Goal: Information Seeking & Learning: Learn about a topic

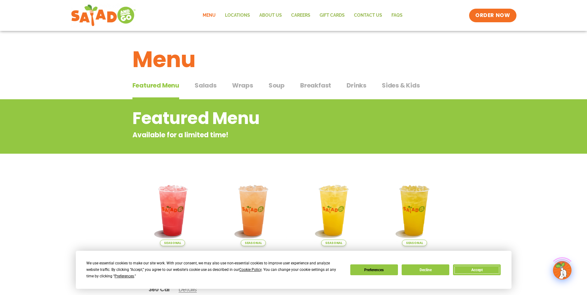
click at [487, 273] on button "Accept" at bounding box center [477, 269] width 48 height 11
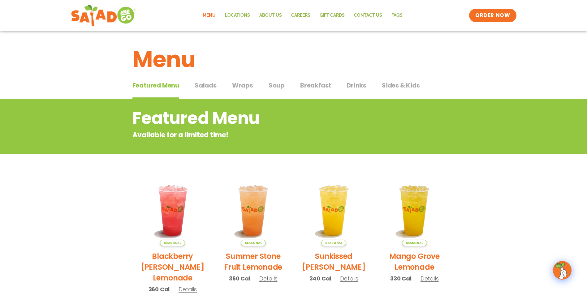
click at [260, 84] on div "Featured Menu Featured Menu Salads Salads Wraps Wraps Soup Soup Breakfast Break…" at bounding box center [293, 89] width 322 height 21
click at [278, 84] on span "Soup" at bounding box center [276, 85] width 16 height 9
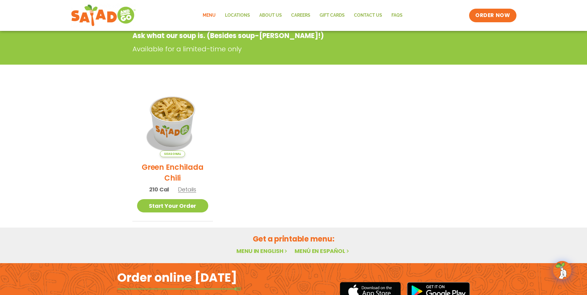
scroll to position [31, 0]
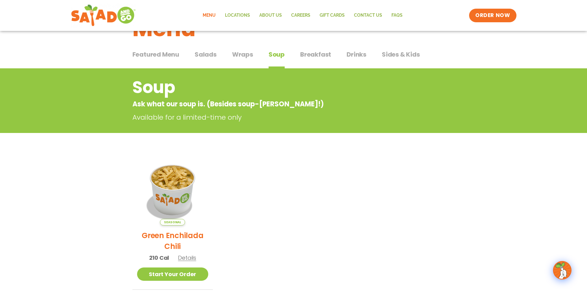
click at [246, 54] on span "Wraps" at bounding box center [242, 54] width 21 height 9
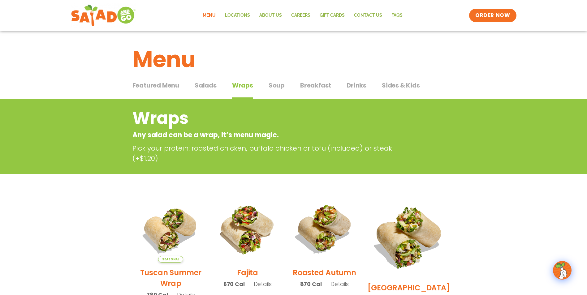
click at [205, 83] on span "Salads" at bounding box center [206, 85] width 22 height 9
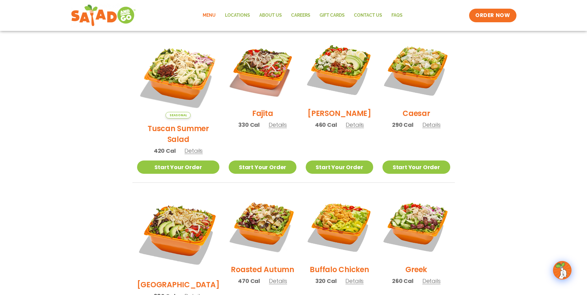
scroll to position [155, 0]
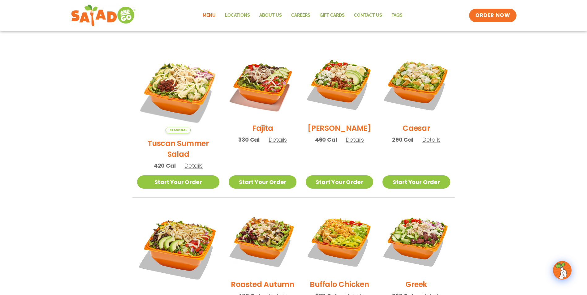
click at [187, 162] on span "Details" at bounding box center [193, 166] width 18 height 8
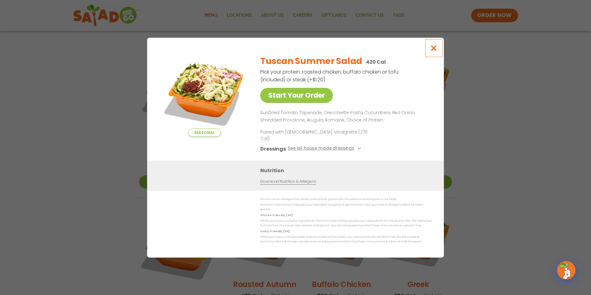
click at [434, 51] on icon "Close modal" at bounding box center [434, 48] width 8 height 6
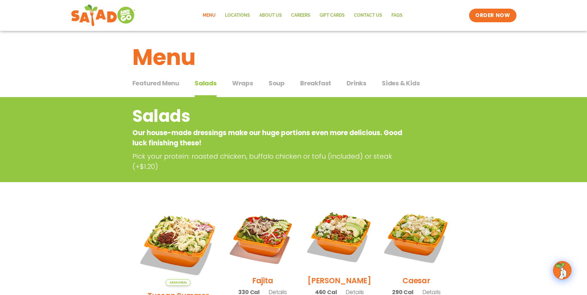
scroll to position [0, 0]
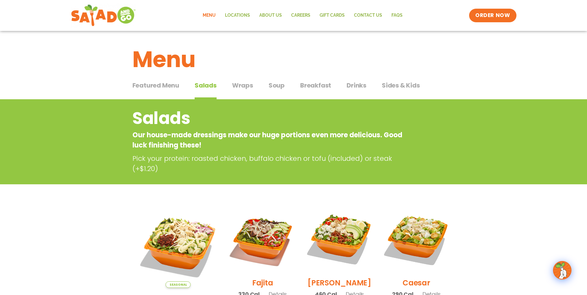
click at [276, 88] on span "Soup" at bounding box center [276, 85] width 16 height 9
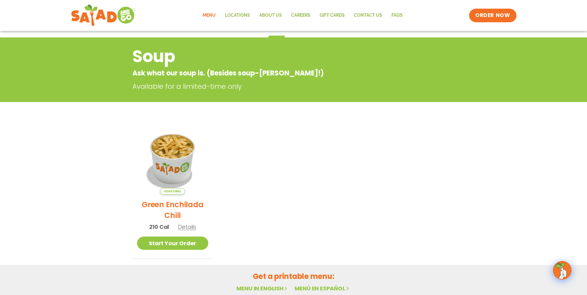
scroll to position [93, 0]
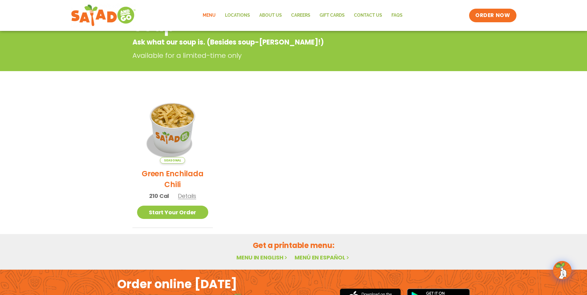
click at [185, 196] on span "Details" at bounding box center [187, 196] width 18 height 8
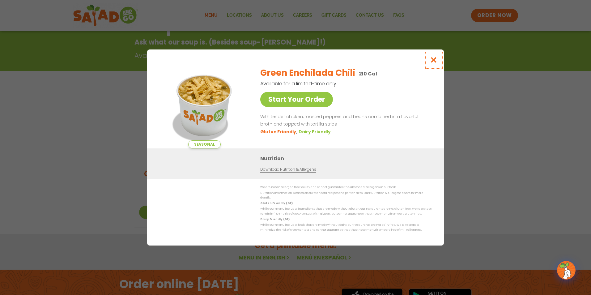
click at [432, 62] on icon "Close modal" at bounding box center [434, 60] width 8 height 6
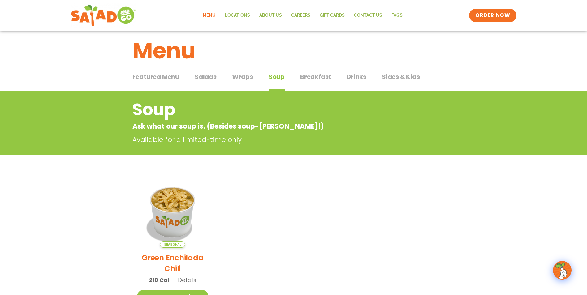
scroll to position [0, 0]
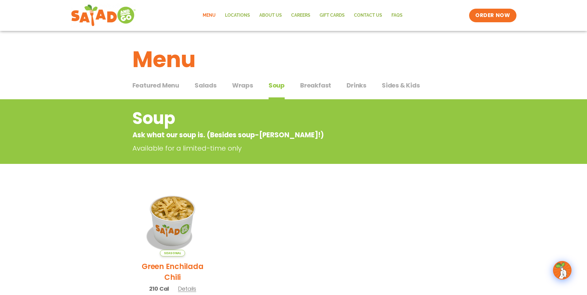
click at [395, 86] on span "Sides & Kids" at bounding box center [401, 85] width 38 height 9
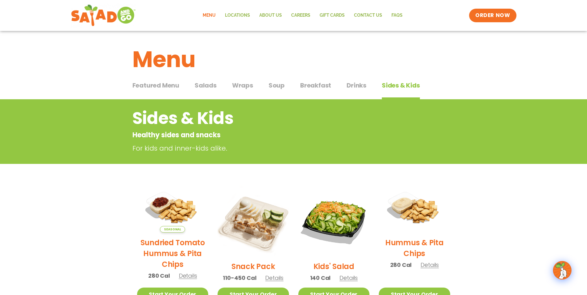
click at [242, 83] on span "Wraps" at bounding box center [242, 85] width 21 height 9
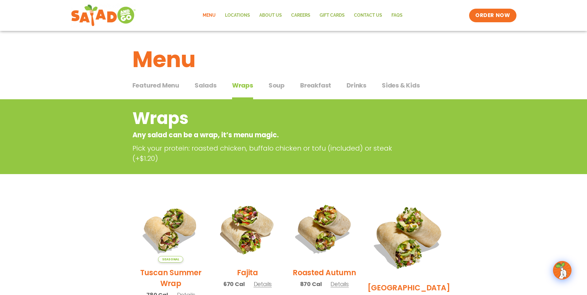
click at [219, 84] on div "Featured Menu Featured Menu Salads Salads Wraps Wraps Soup Soup Breakfast Break…" at bounding box center [293, 89] width 322 height 21
click at [210, 84] on span "Salads" at bounding box center [206, 85] width 22 height 9
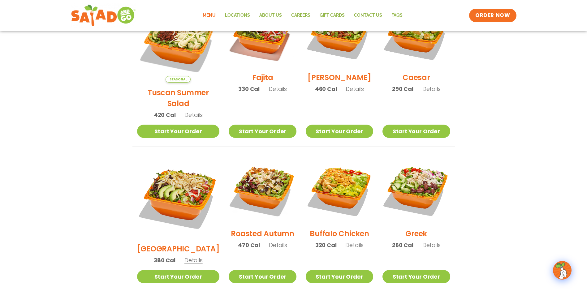
scroll to position [217, 0]
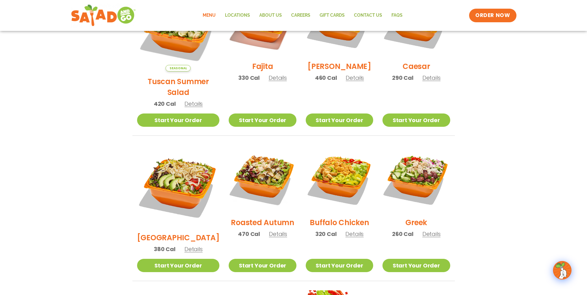
click at [432, 230] on span "Details" at bounding box center [431, 234] width 18 height 8
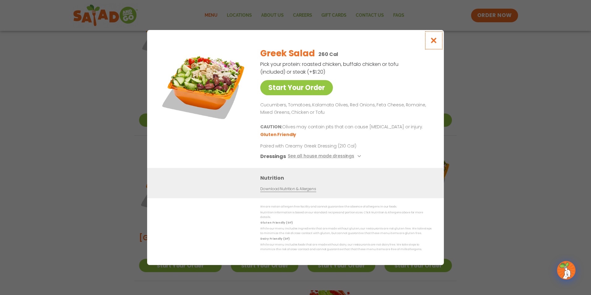
click at [435, 42] on icon "Close modal" at bounding box center [434, 40] width 8 height 6
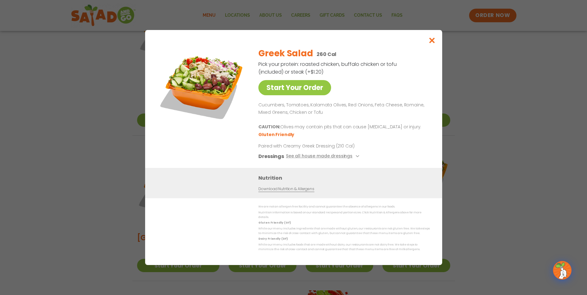
click at [435, 42] on img at bounding box center [415, 22] width 67 height 67
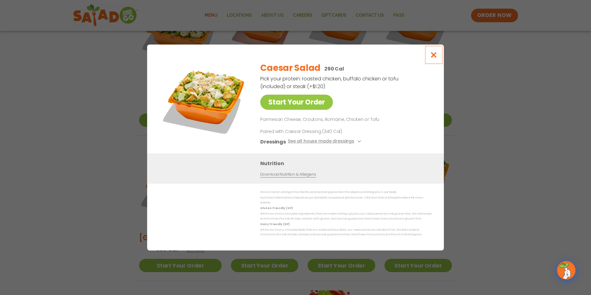
click at [433, 55] on icon "Close modal" at bounding box center [434, 55] width 8 height 6
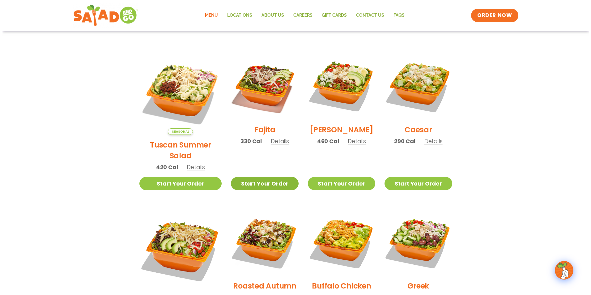
scroll to position [62, 0]
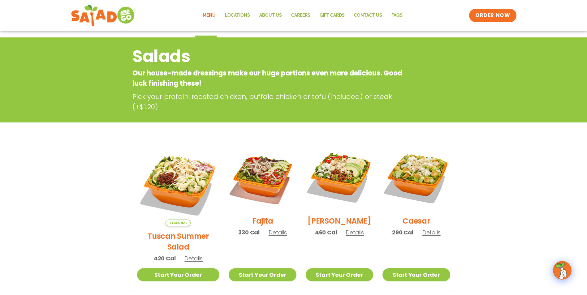
click at [189, 255] on span "Details" at bounding box center [193, 259] width 18 height 8
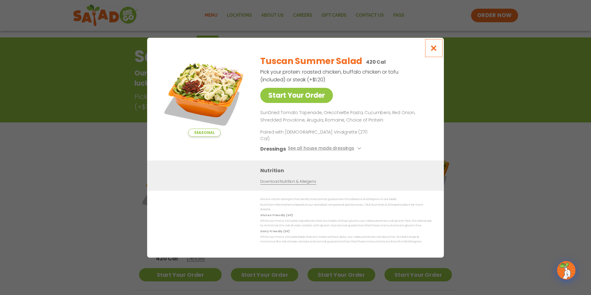
click at [436, 50] on icon "Close modal" at bounding box center [434, 48] width 8 height 6
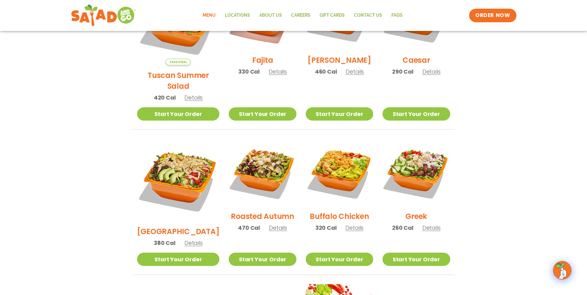
scroll to position [223, 0]
click at [269, 224] on span "Details" at bounding box center [278, 228] width 18 height 8
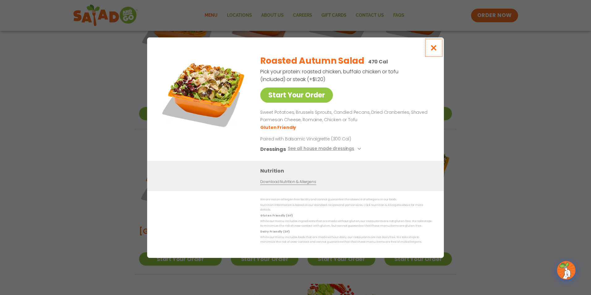
click at [431, 48] on icon "Close modal" at bounding box center [434, 48] width 8 height 6
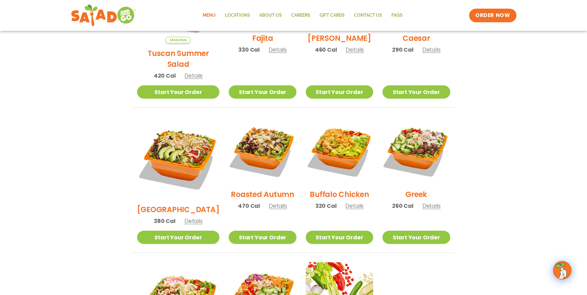
scroll to position [254, 0]
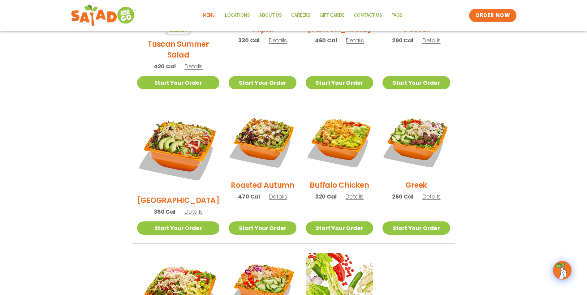
click at [435, 193] on span "Details" at bounding box center [431, 197] width 18 height 8
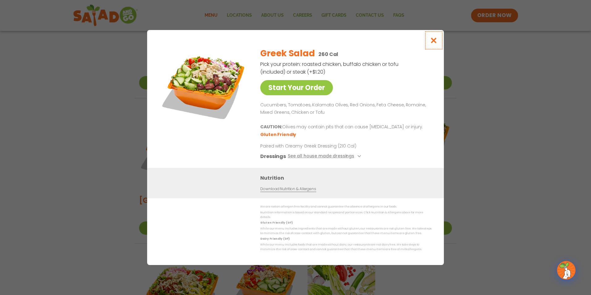
click at [438, 43] on button "Close modal" at bounding box center [434, 40] width 20 height 21
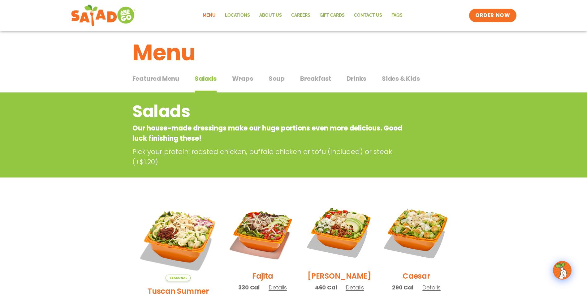
scroll to position [6, 0]
click at [352, 79] on span "Drinks" at bounding box center [356, 78] width 20 height 9
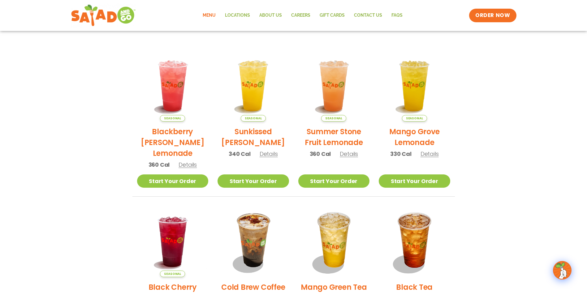
scroll to position [130, 0]
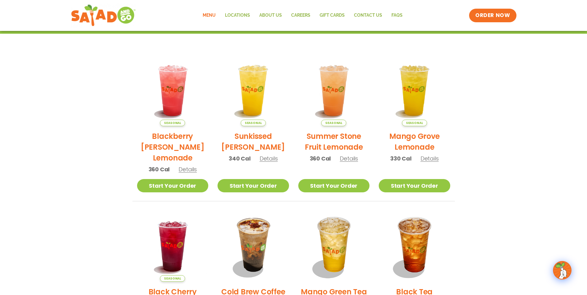
click at [350, 158] on span "Details" at bounding box center [349, 159] width 18 height 8
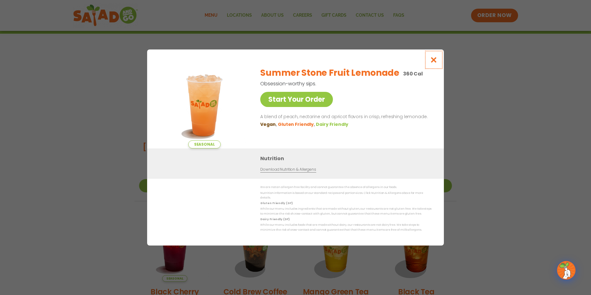
click at [430, 61] on icon "Close modal" at bounding box center [434, 60] width 8 height 6
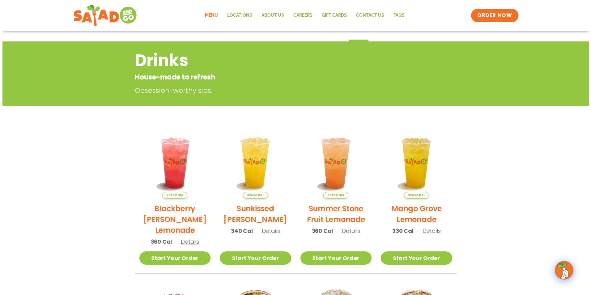
scroll to position [0, 0]
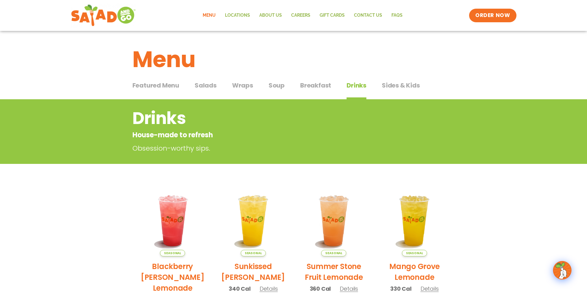
click at [350, 289] on span "Details" at bounding box center [349, 289] width 18 height 8
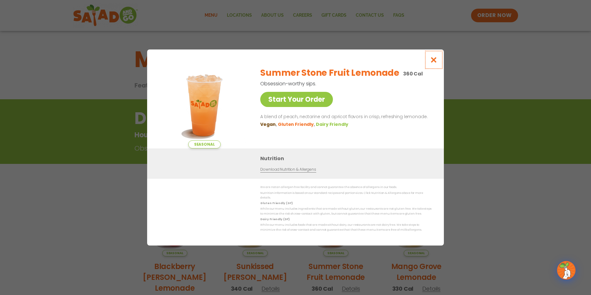
click at [430, 60] on button "Close modal" at bounding box center [434, 59] width 20 height 21
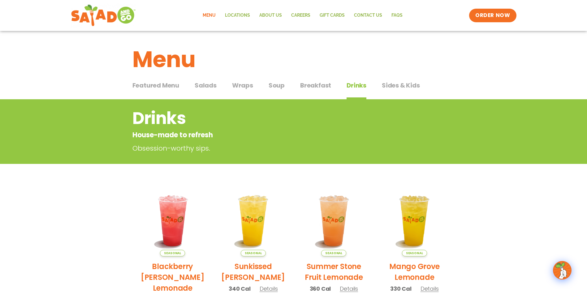
click at [205, 85] on span "Salads" at bounding box center [206, 85] width 22 height 9
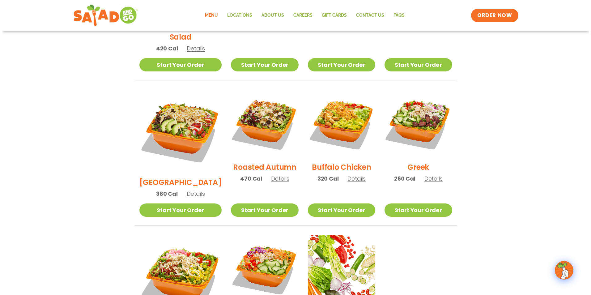
scroll to position [278, 0]
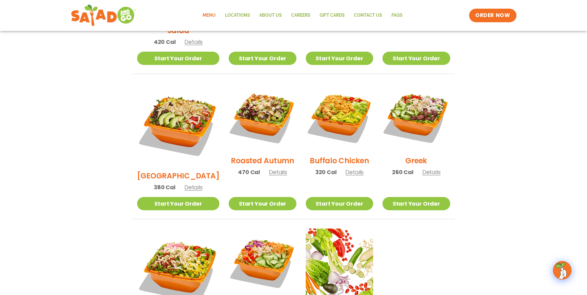
click at [434, 168] on span "Details" at bounding box center [431, 172] width 18 height 8
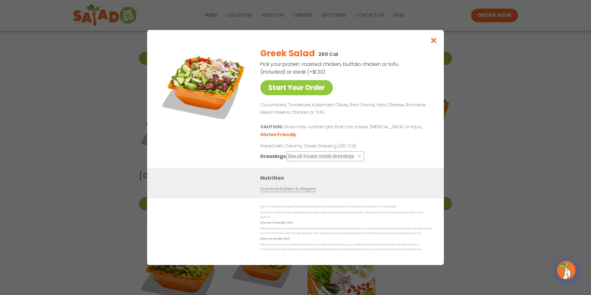
click at [358, 157] on icon at bounding box center [359, 156] width 2 height 2
